Goal: Obtain resource: Download file/media

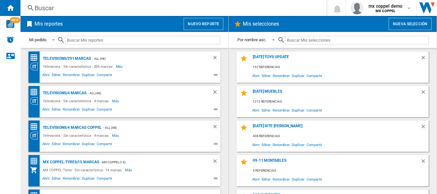
click at [139, 28] on span "Mis reportes" at bounding box center [106, 24] width 147 height 12
click at [188, 26] on button "Nuevo reporte" at bounding box center [204, 24] width 40 height 12
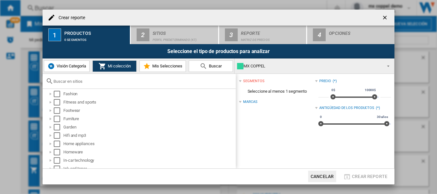
scroll to position [171, 0]
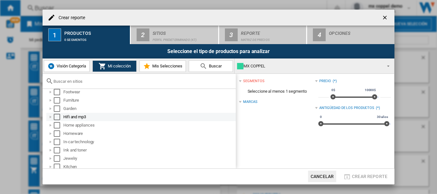
click at [56, 118] on div "Select" at bounding box center [57, 117] width 6 height 6
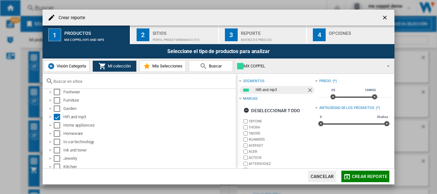
click at [351, 177] on button "Crear reporte" at bounding box center [366, 177] width 48 height 12
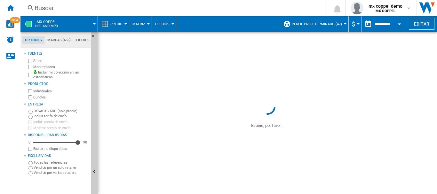
click at [318, 29] on button "Perfil predeterminado (47)" at bounding box center [318, 24] width 53 height 16
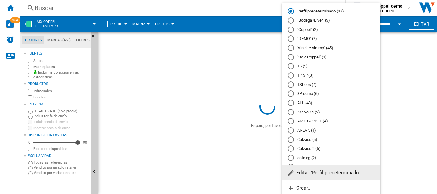
click at [291, 54] on div at bounding box center [291, 57] width 6 height 6
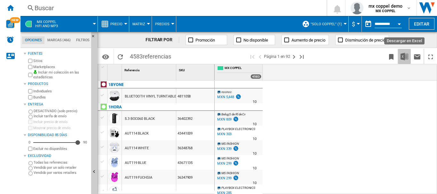
click at [406, 53] on img "Descargar en Excel" at bounding box center [405, 57] width 8 height 8
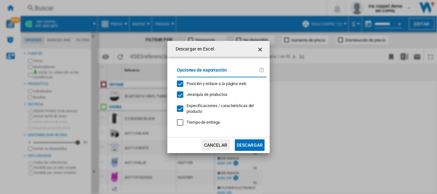
click at [241, 148] on button "Descargar" at bounding box center [250, 146] width 30 height 12
